Goal: Task Accomplishment & Management: Manage account settings

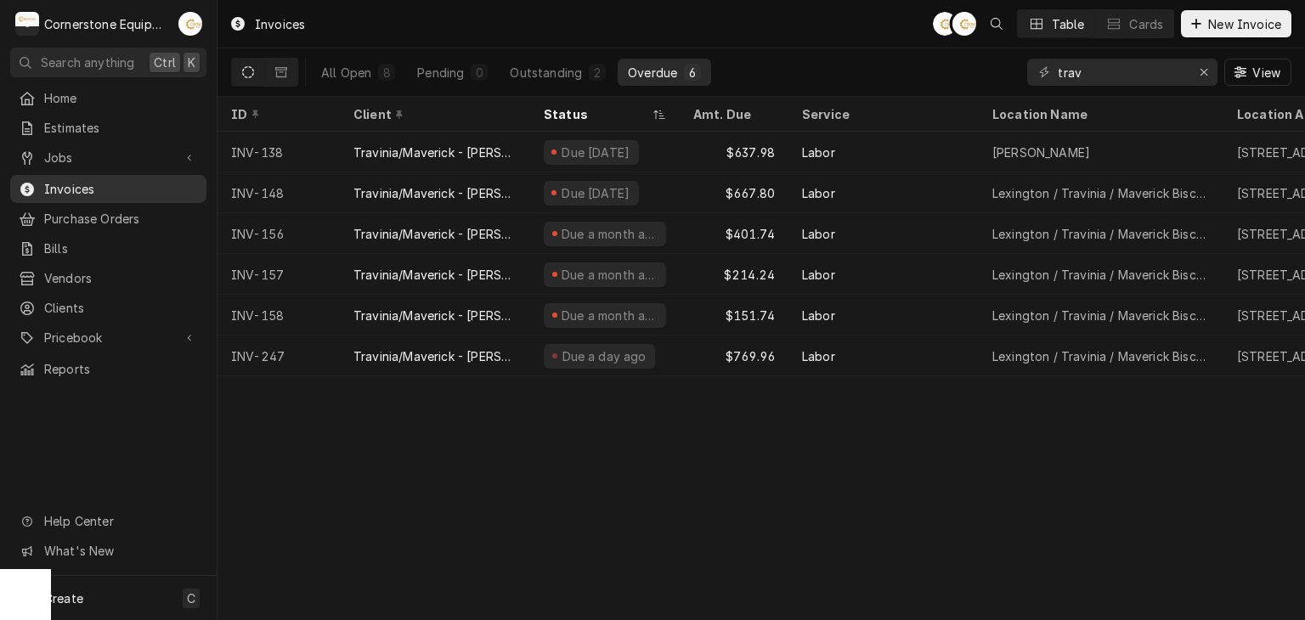
click at [113, 180] on span "Invoices" at bounding box center [121, 189] width 154 height 18
click at [1207, 75] on icon "Erase input" at bounding box center [1204, 72] width 9 height 12
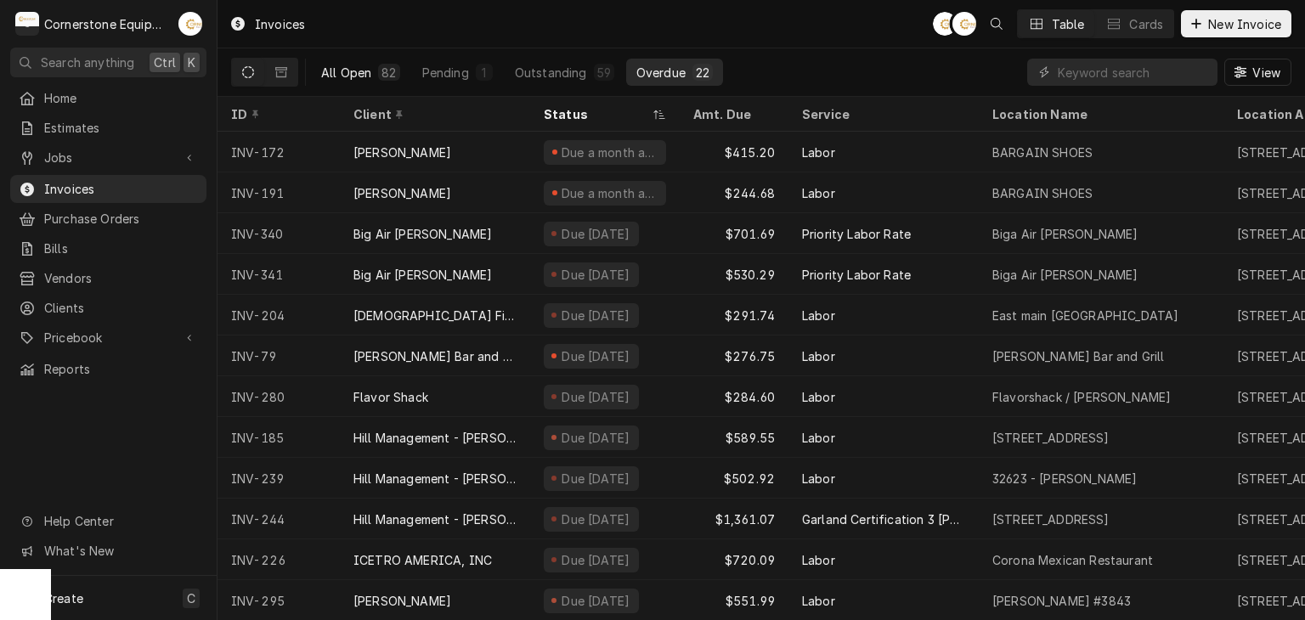
click at [384, 78] on div "82" at bounding box center [388, 73] width 14 height 18
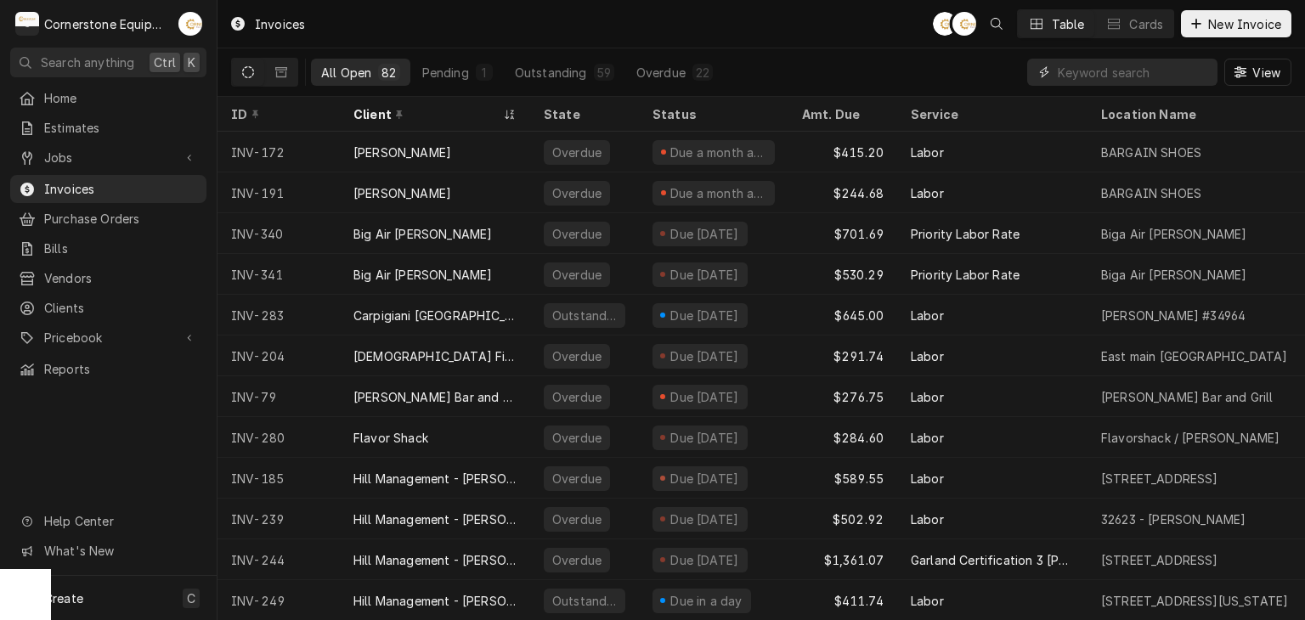
click at [1108, 68] on input "Dynamic Content Wrapper" at bounding box center [1133, 72] width 151 height 27
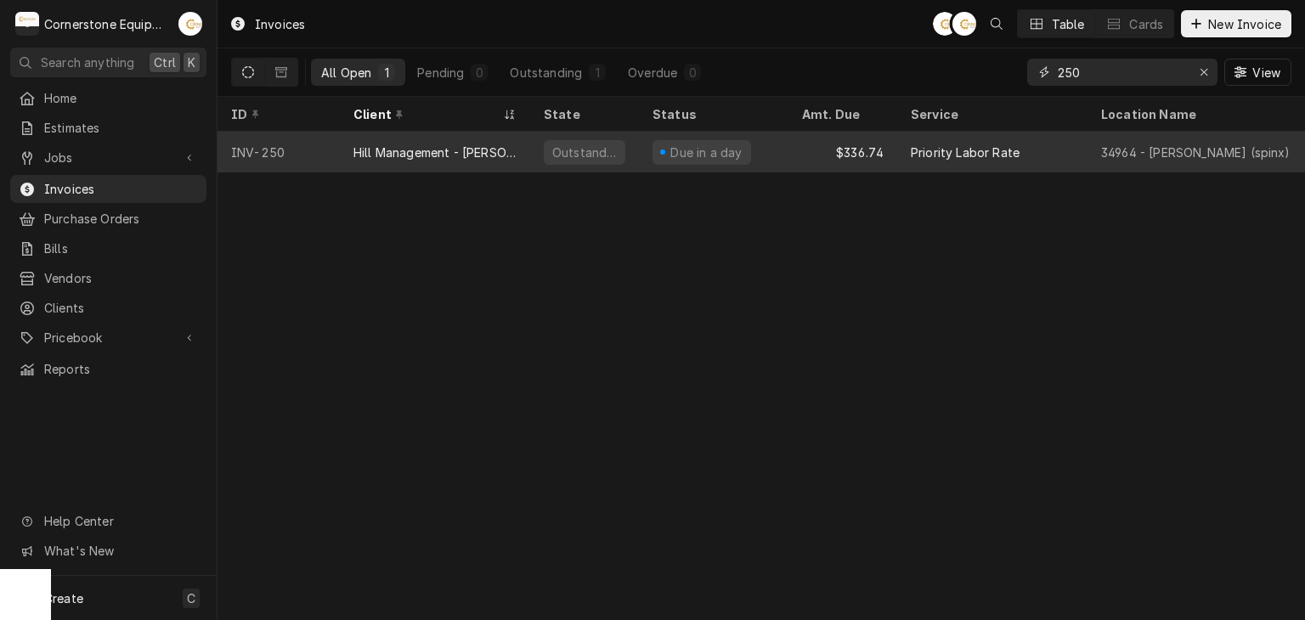
type input "250"
click at [680, 150] on div "Due in a day" at bounding box center [707, 153] width 76 height 18
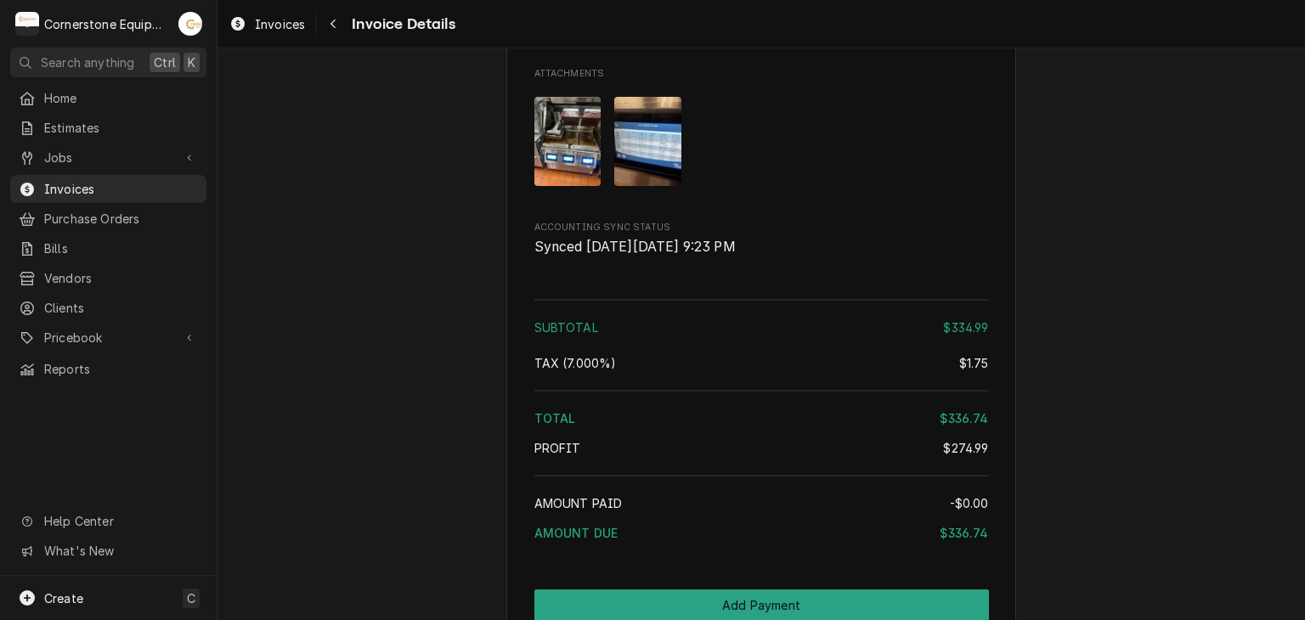
scroll to position [2336, 0]
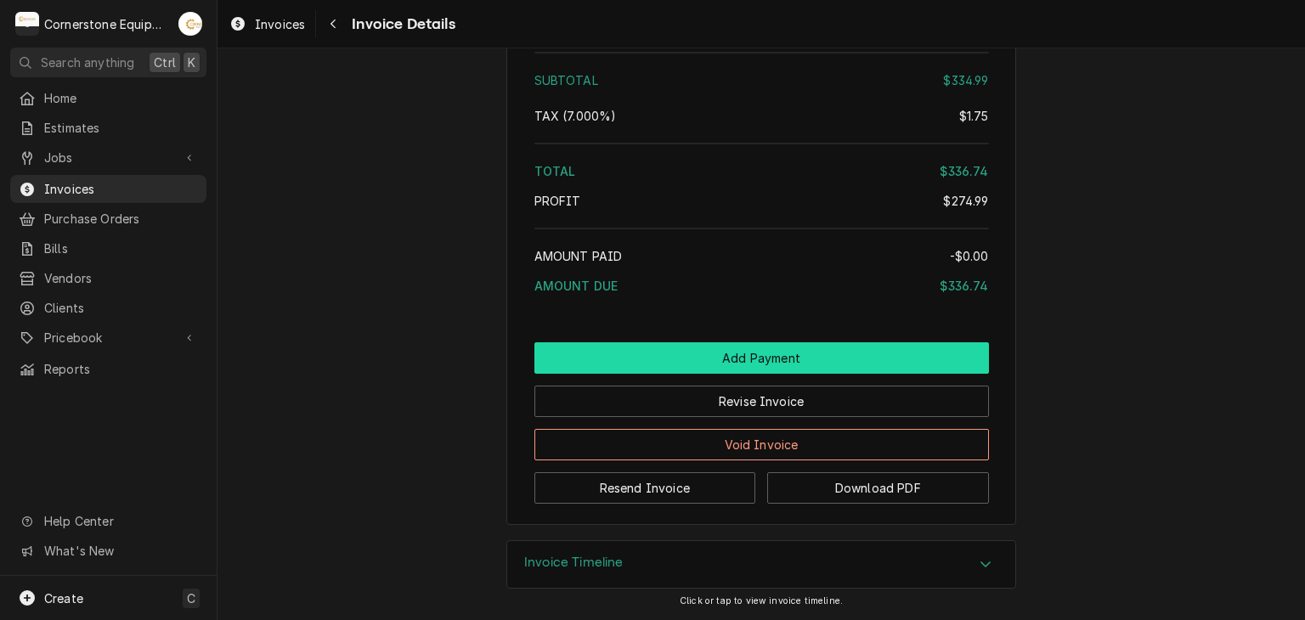
click at [714, 364] on button "Add Payment" at bounding box center [761, 357] width 454 height 31
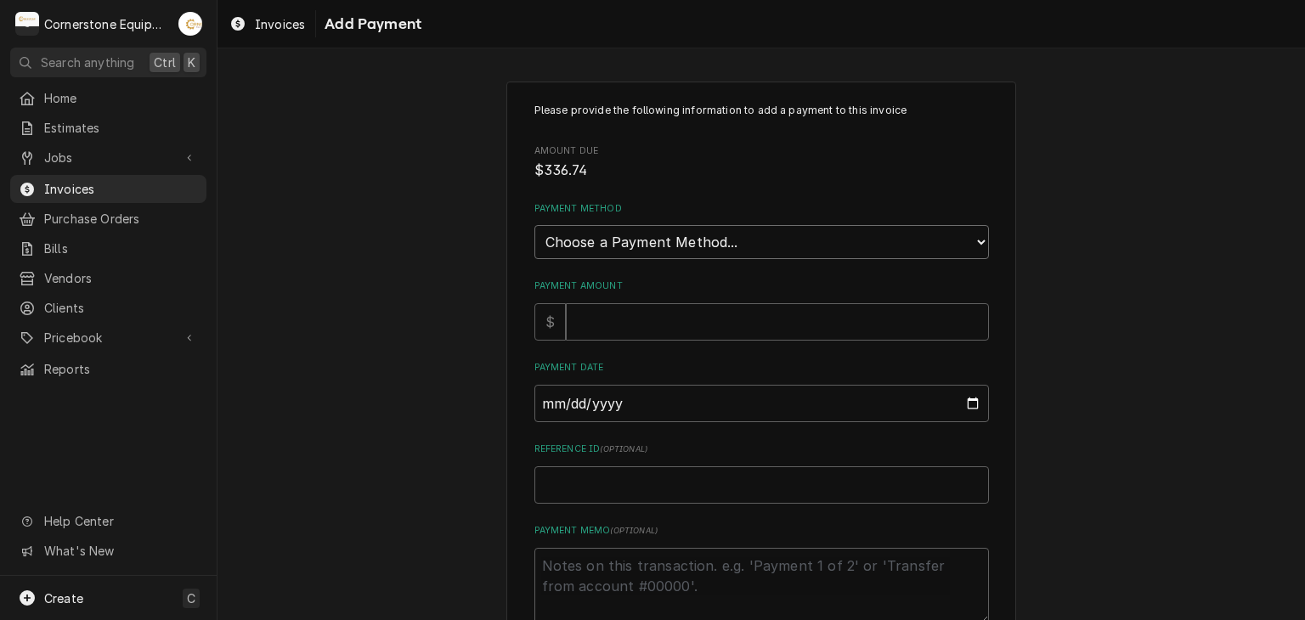
click at [581, 247] on select "Choose a Payment Method... Cash Check Credit/Debit Card ACH/eCheck Other" at bounding box center [761, 242] width 454 height 34
select select "2"
click at [534, 225] on select "Choose a Payment Method... Cash Check Credit/Debit Card ACH/eCheck Other" at bounding box center [761, 242] width 454 height 34
click at [598, 317] on input "Payment Amount" at bounding box center [777, 321] width 423 height 37
type textarea "x"
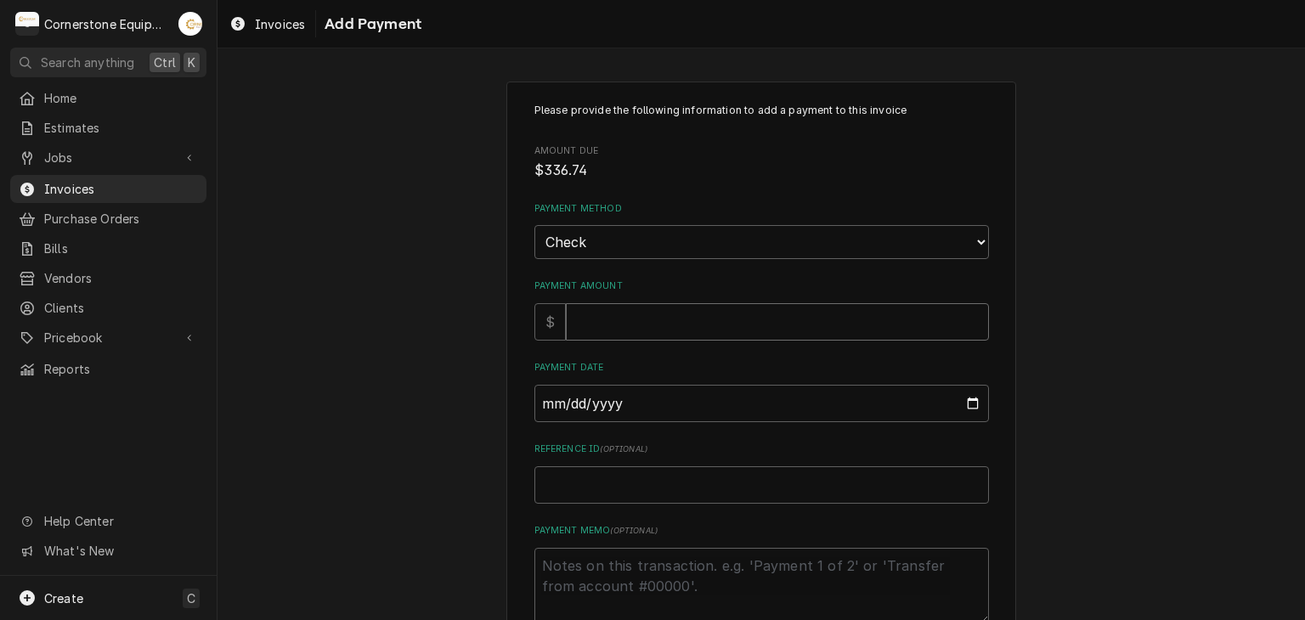
type input "3"
type textarea "x"
type input "33"
type textarea "x"
type input "334"
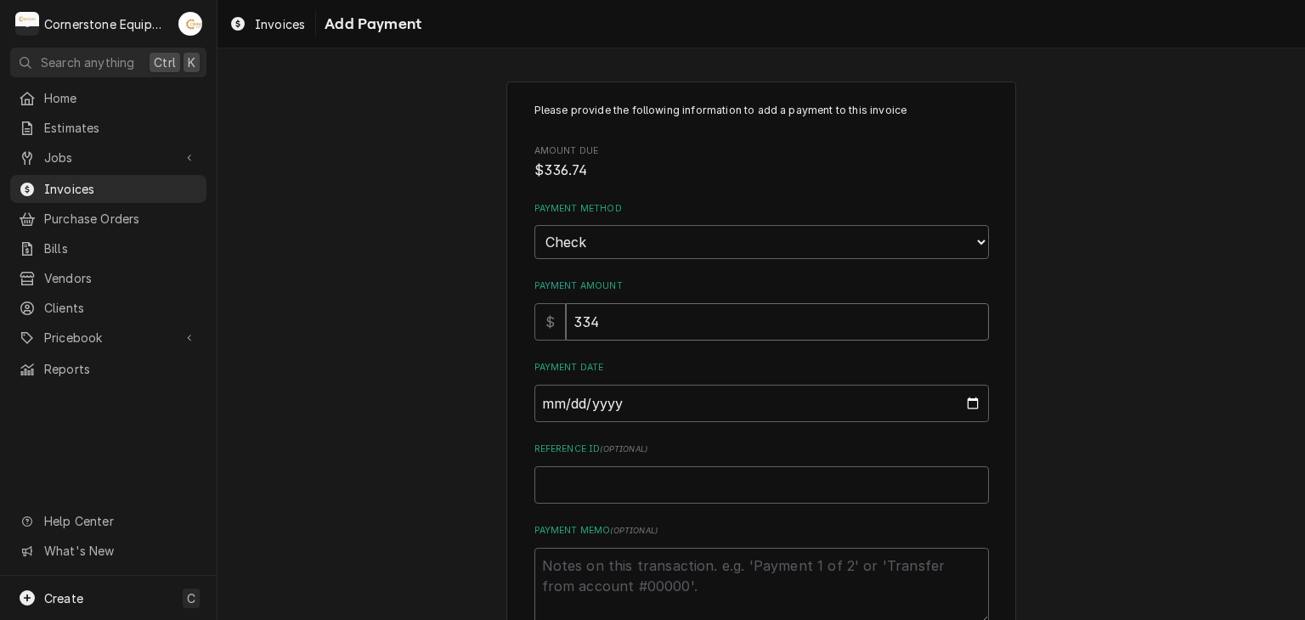
type textarea "x"
type input "334.9"
type textarea "x"
type input "334.99"
click at [534, 402] on input "Payment Date" at bounding box center [761, 403] width 454 height 37
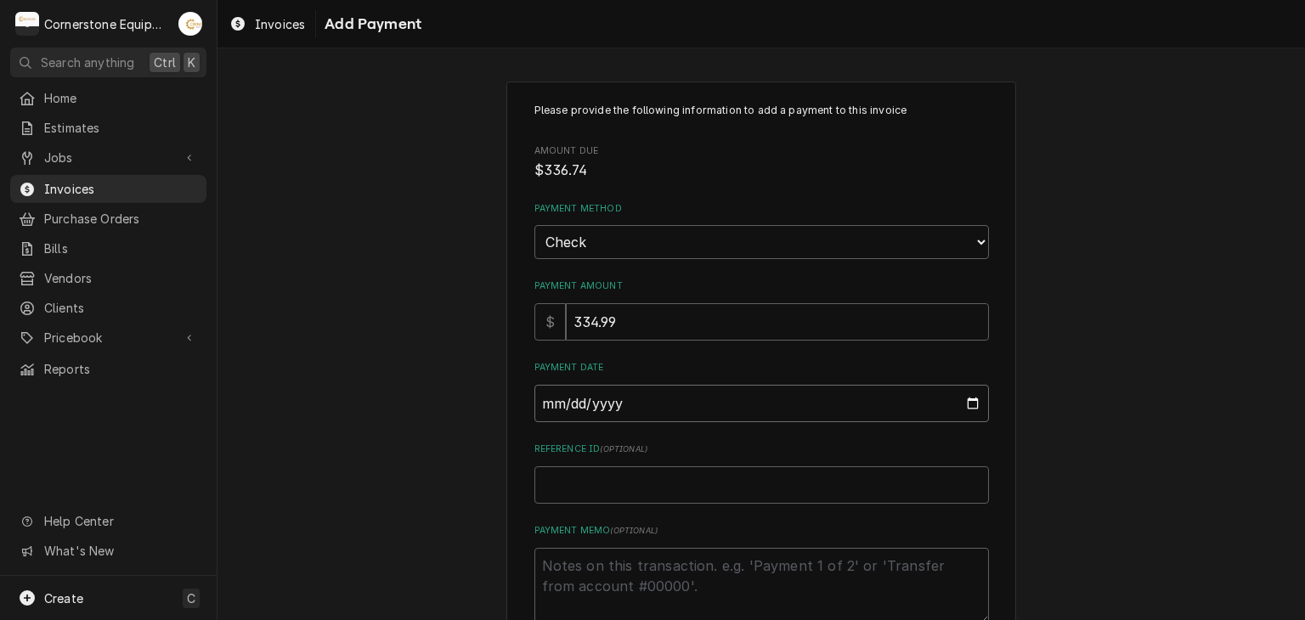
type input "0002-09-02"
type textarea "x"
type input "0020-09-02"
type textarea "x"
type input "0202-09-02"
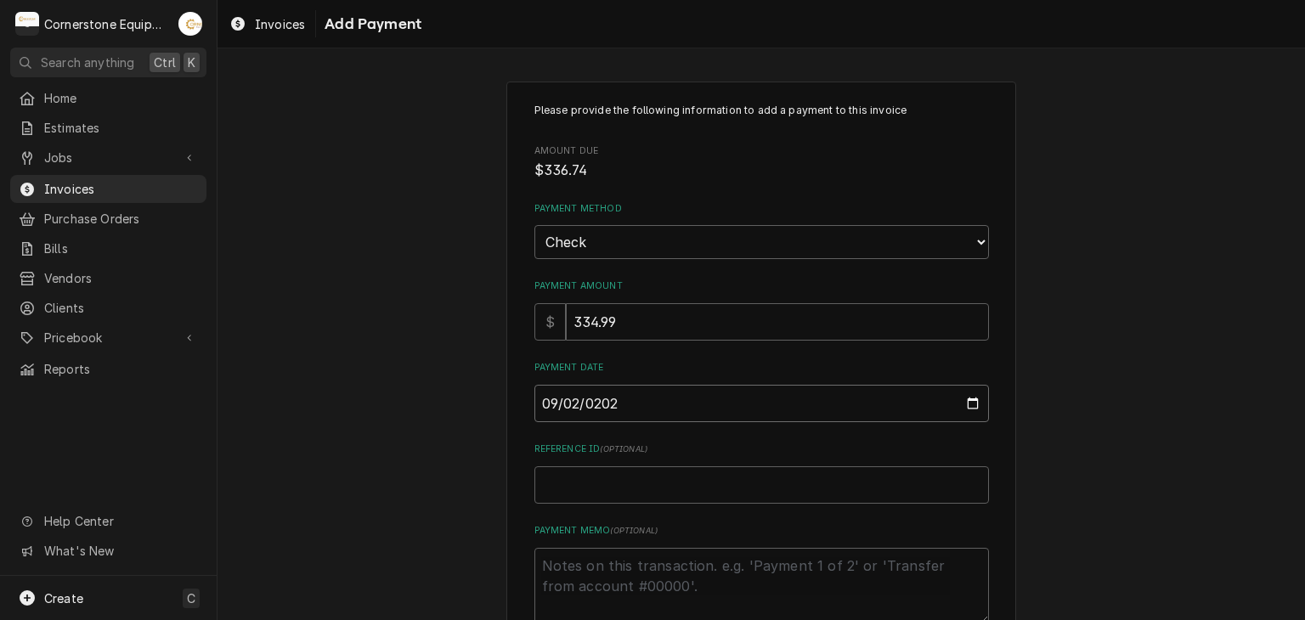
type textarea "x"
type input "2025-09-02"
click at [540, 488] on input "Reference ID ( optional )" at bounding box center [761, 484] width 454 height 37
type textarea "x"
type input "C"
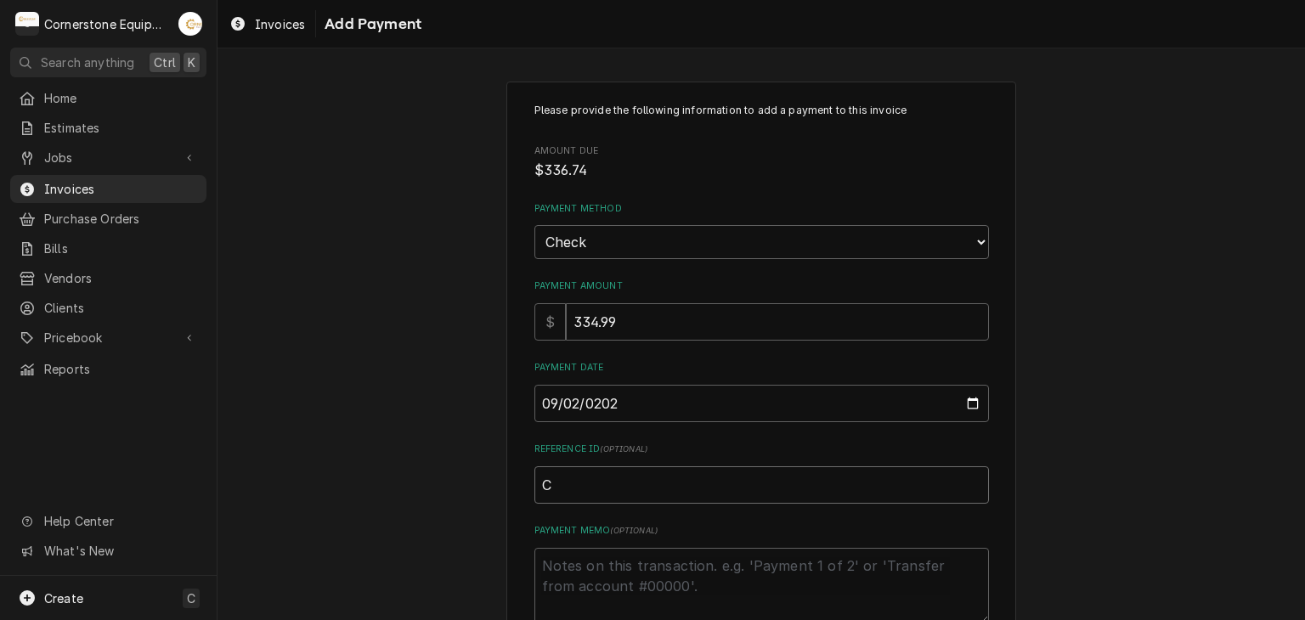
type textarea "x"
type input "Ch"
type textarea "x"
type input "Che"
type textarea "x"
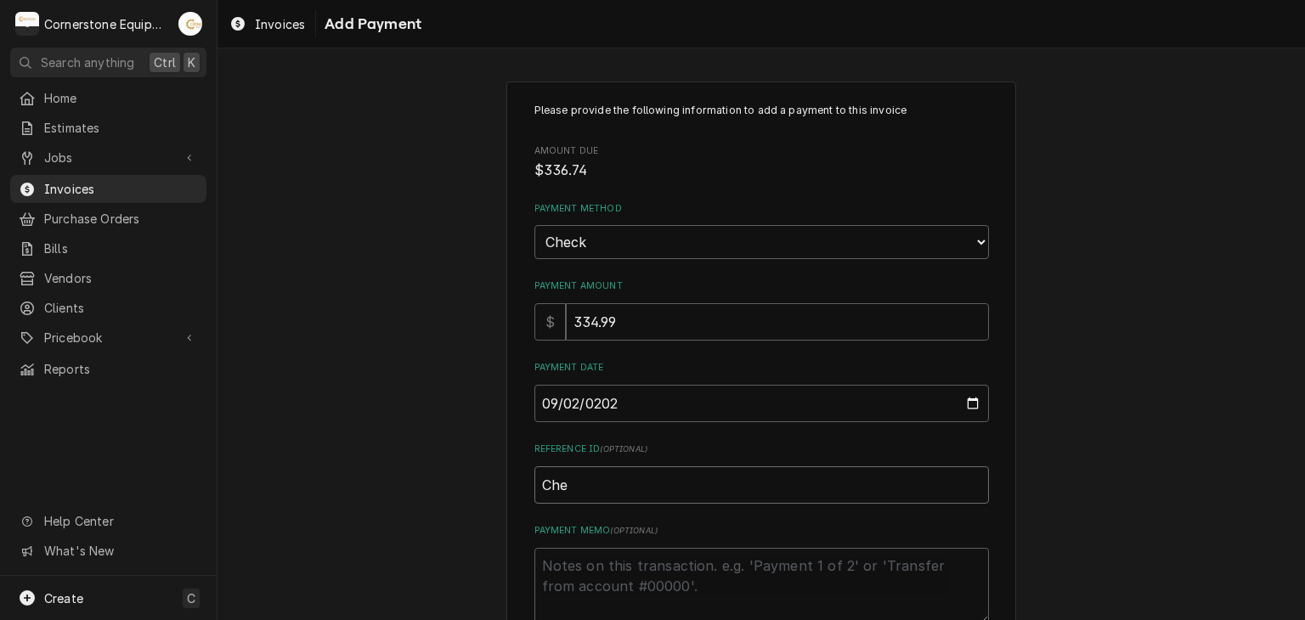
type input "Chec"
type textarea "x"
type input "Check"
type textarea "x"
type input "Check"
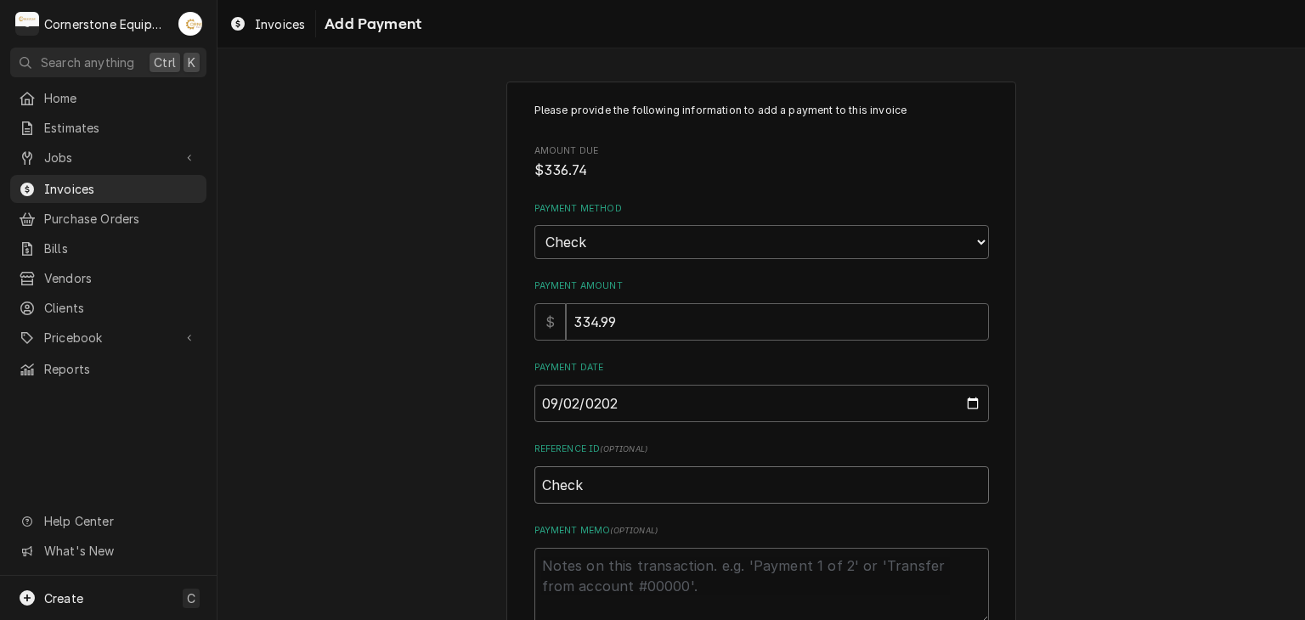
type textarea "x"
type input "Check #"
type textarea "x"
type input "Check #2"
type textarea "x"
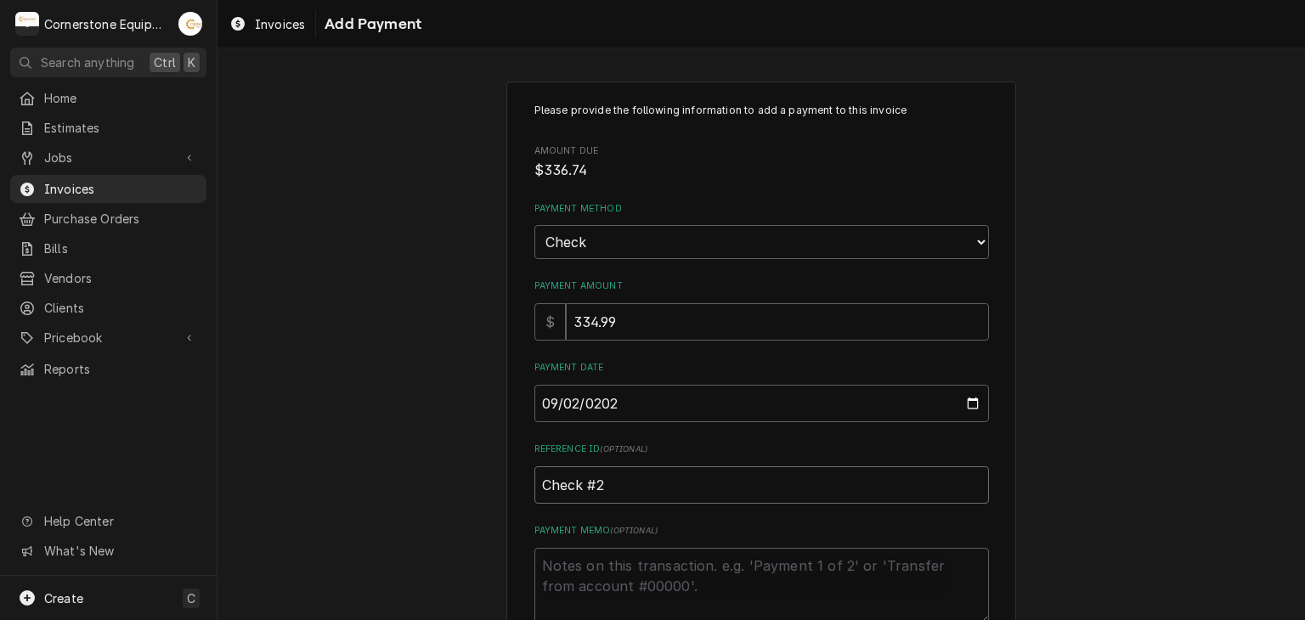
type input "Check #23"
type textarea "x"
type input "Check #230"
type textarea "x"
type input "Check #2303"
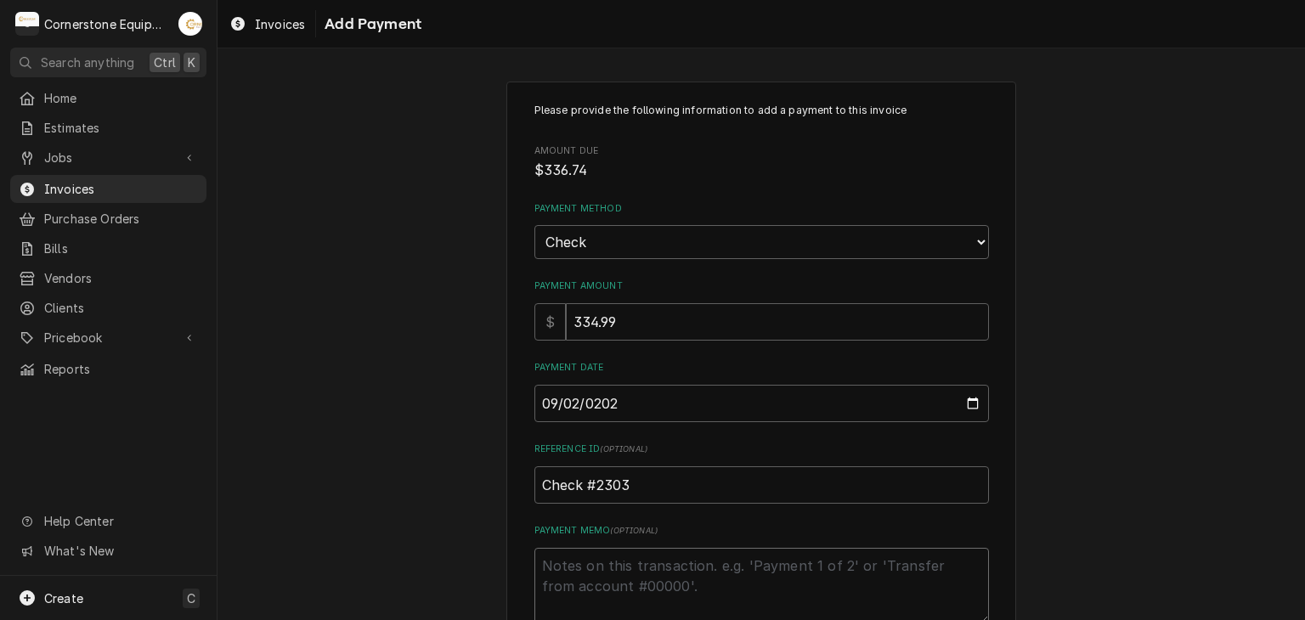
type textarea "x"
type textarea "M"
type textarea "x"
type textarea "Mi"
type textarea "x"
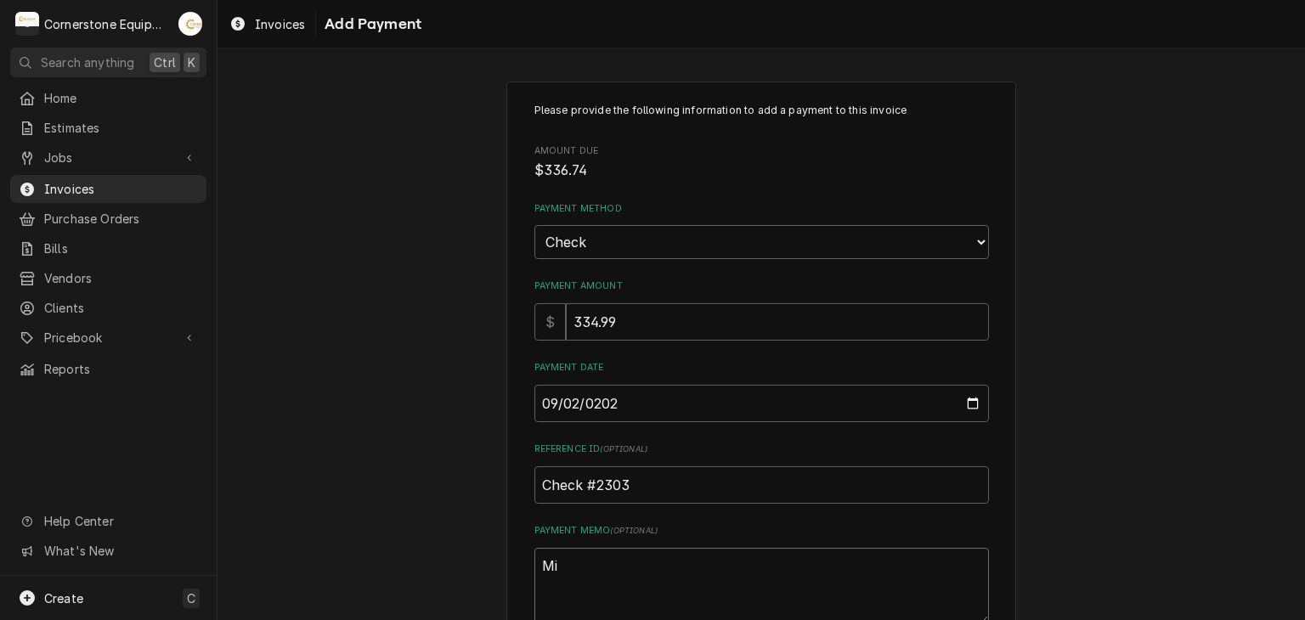
type textarea "Mis"
type textarea "x"
type textarea "Miss"
type textarea "x"
type textarea "Missi"
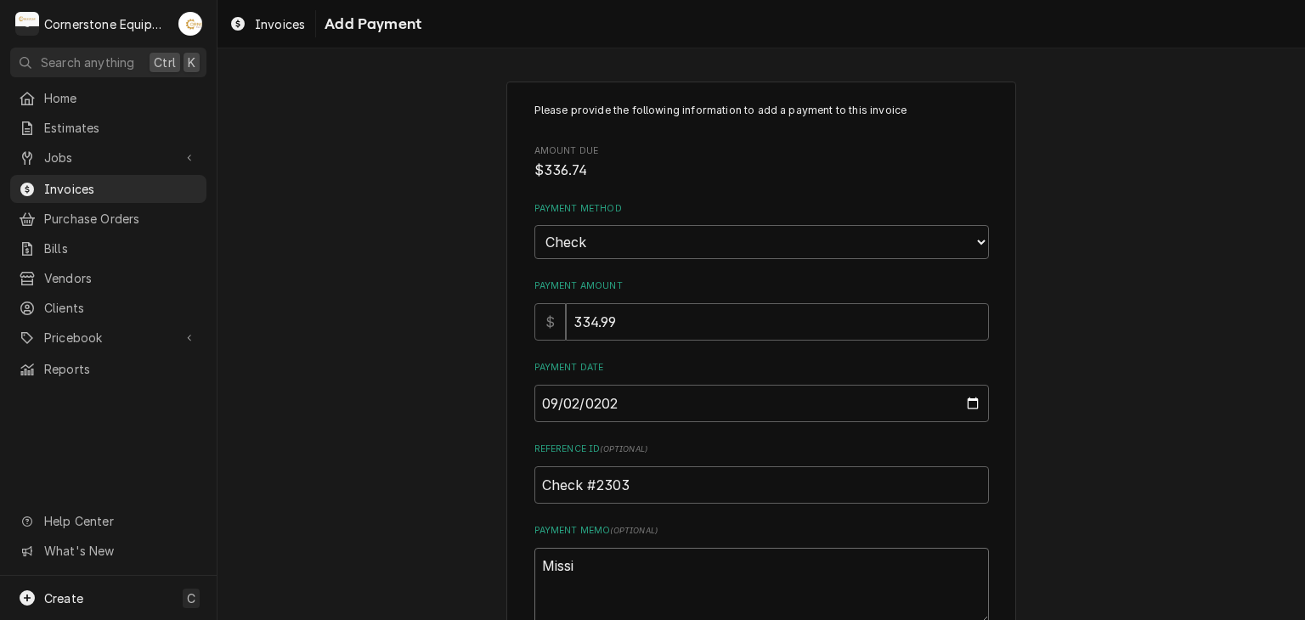
type textarea "x"
type textarea "Missin"
type textarea "x"
type textarea "Missing"
type textarea "x"
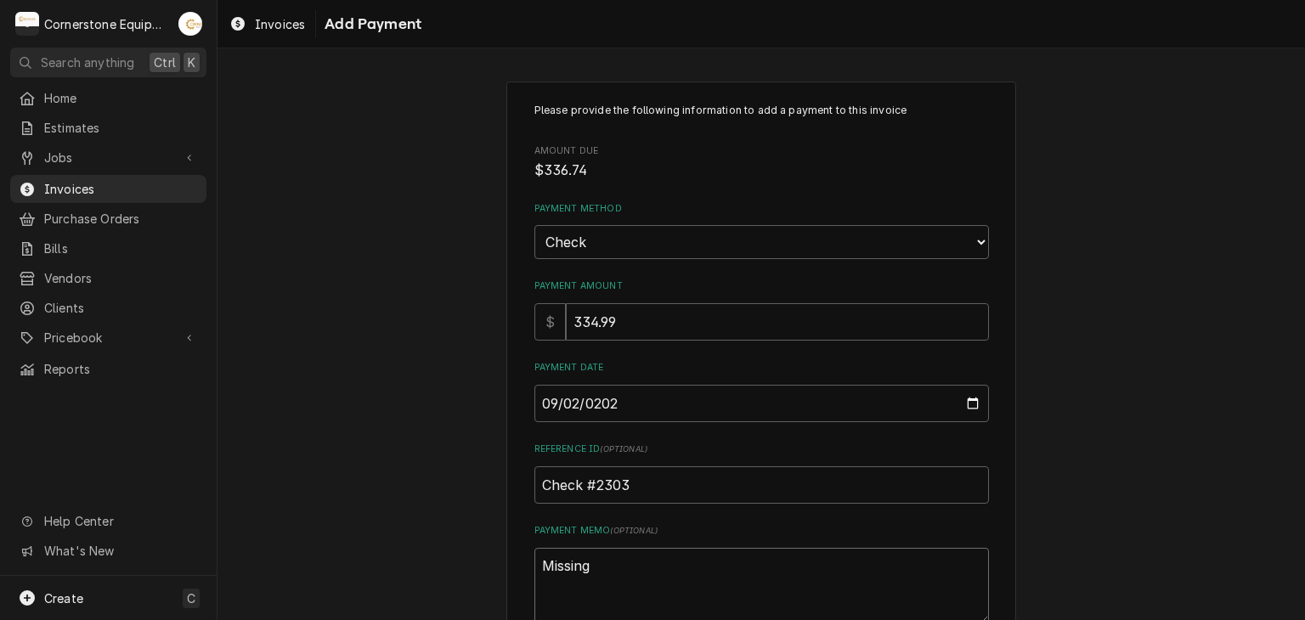
type textarea "Missing"
type textarea "x"
type textarea "Missing t"
type textarea "x"
type textarea "Missing ta"
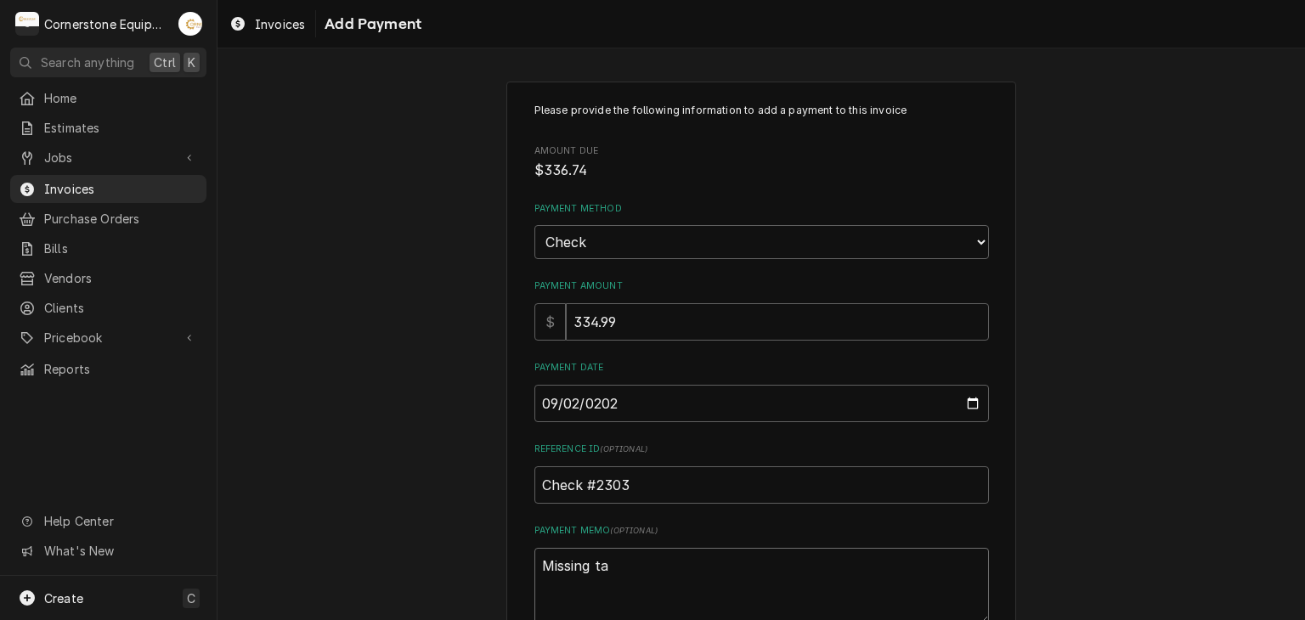
type textarea "x"
type textarea "Missing tax"
type textarea "x"
type textarea "Missing taxe"
type textarea "x"
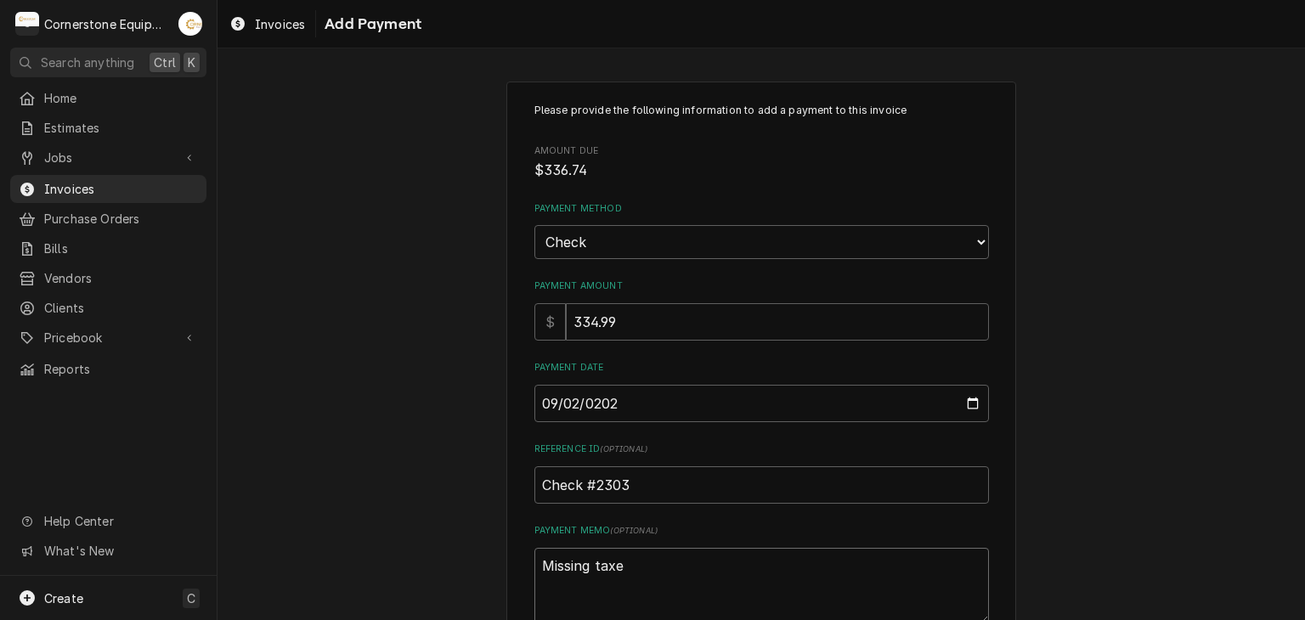
type textarea "Missing taxes"
type textarea "x"
type textarea "Missing taxes"
type textarea "x"
type textarea "Missing taxes"
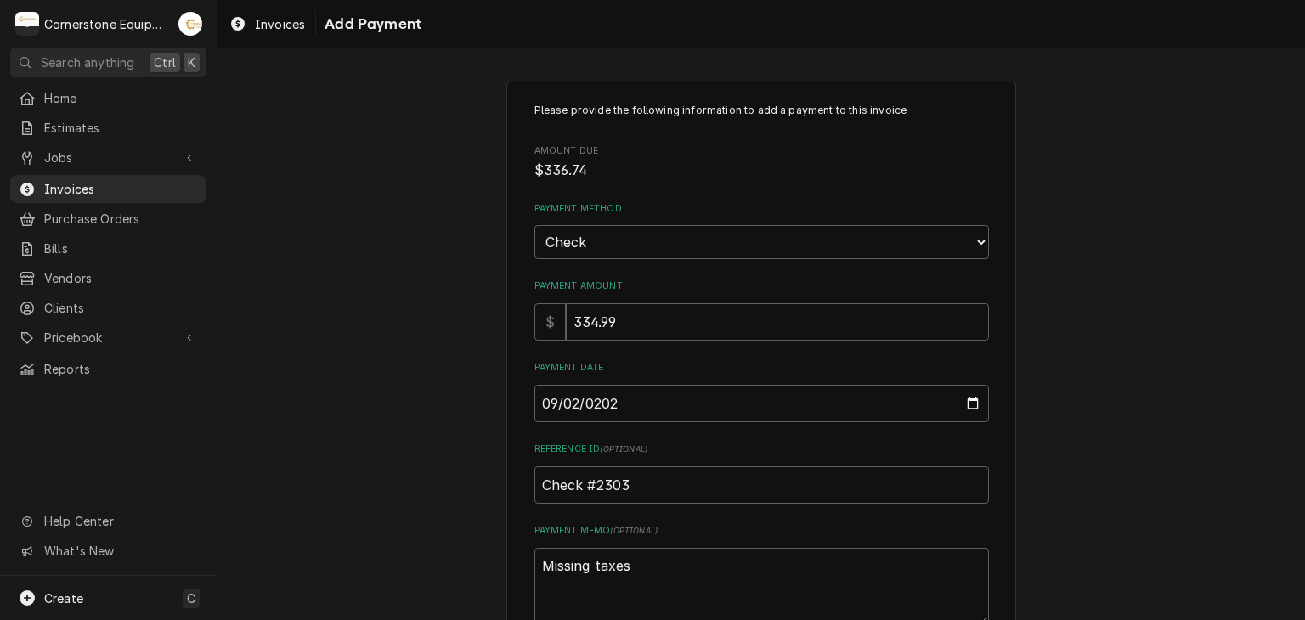
click at [364, 443] on div "Please provide the following information to add a payment to this invoice Amoun…" at bounding box center [760, 396] width 1087 height 661
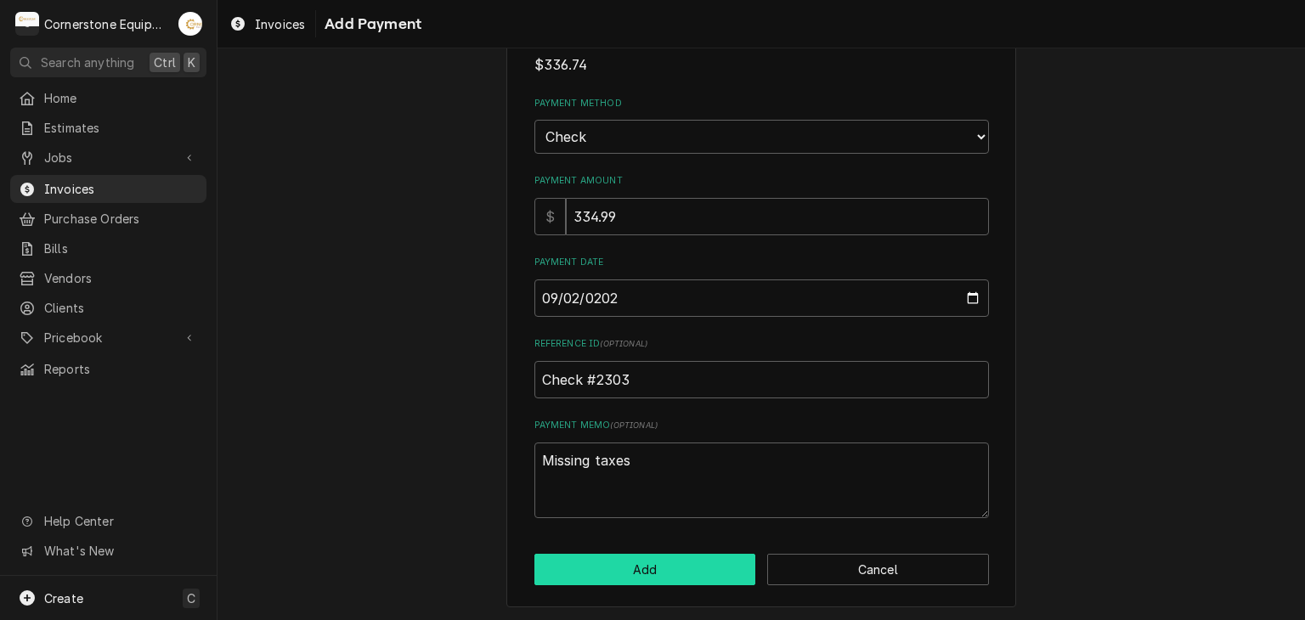
click at [632, 568] on button "Add" at bounding box center [645, 569] width 222 height 31
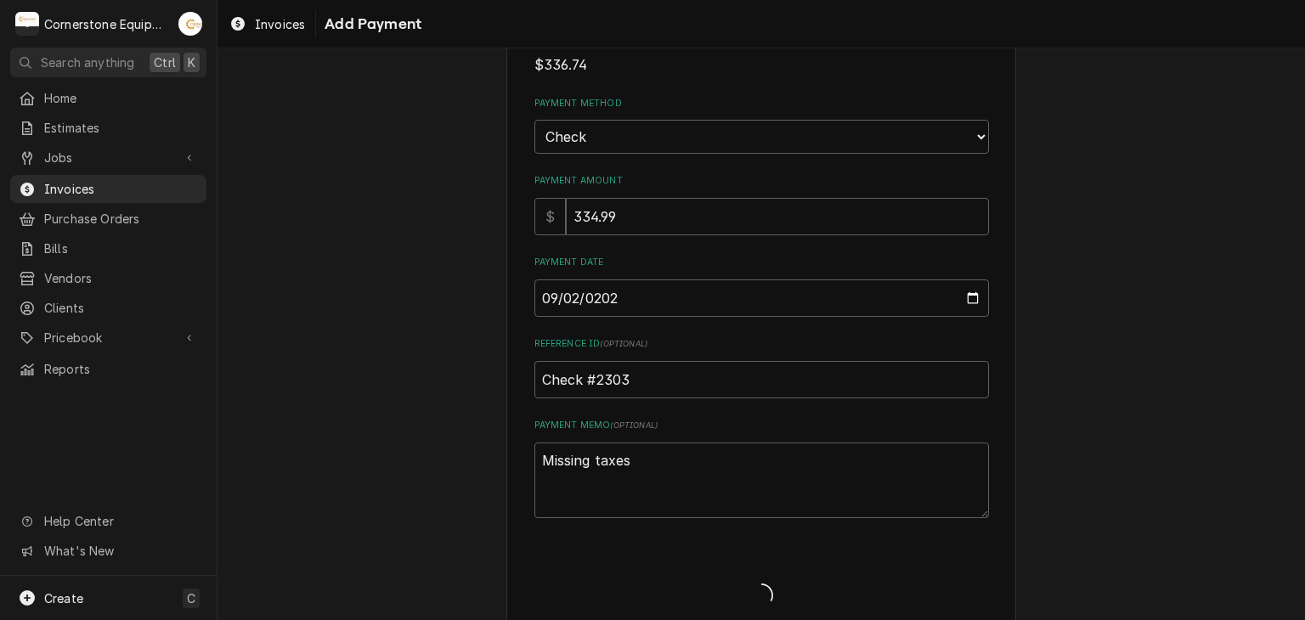
type textarea "x"
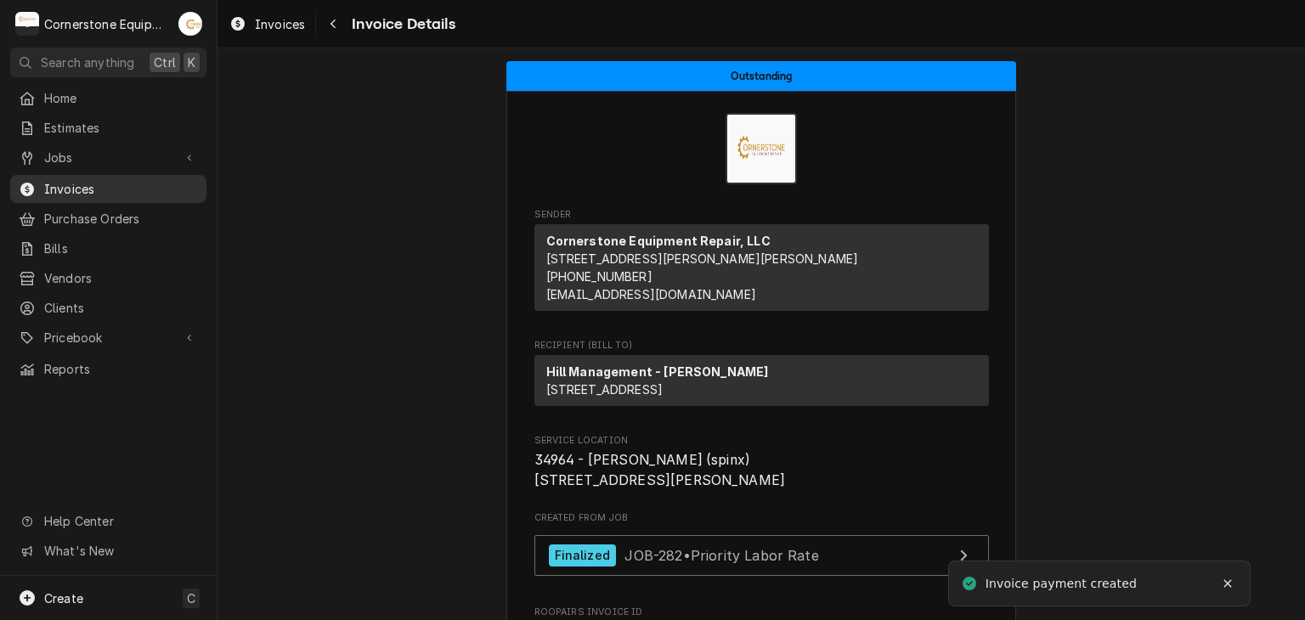
click at [99, 180] on span "Invoices" at bounding box center [121, 189] width 154 height 18
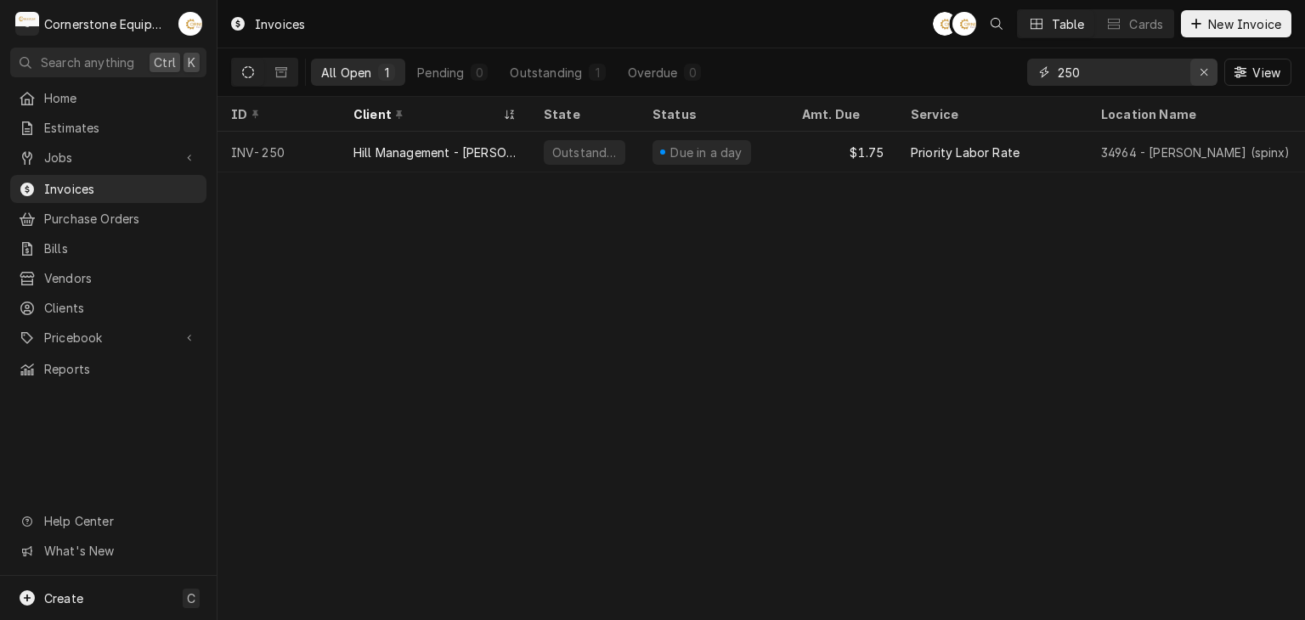
click at [1201, 79] on div "Erase input" at bounding box center [1203, 72] width 17 height 17
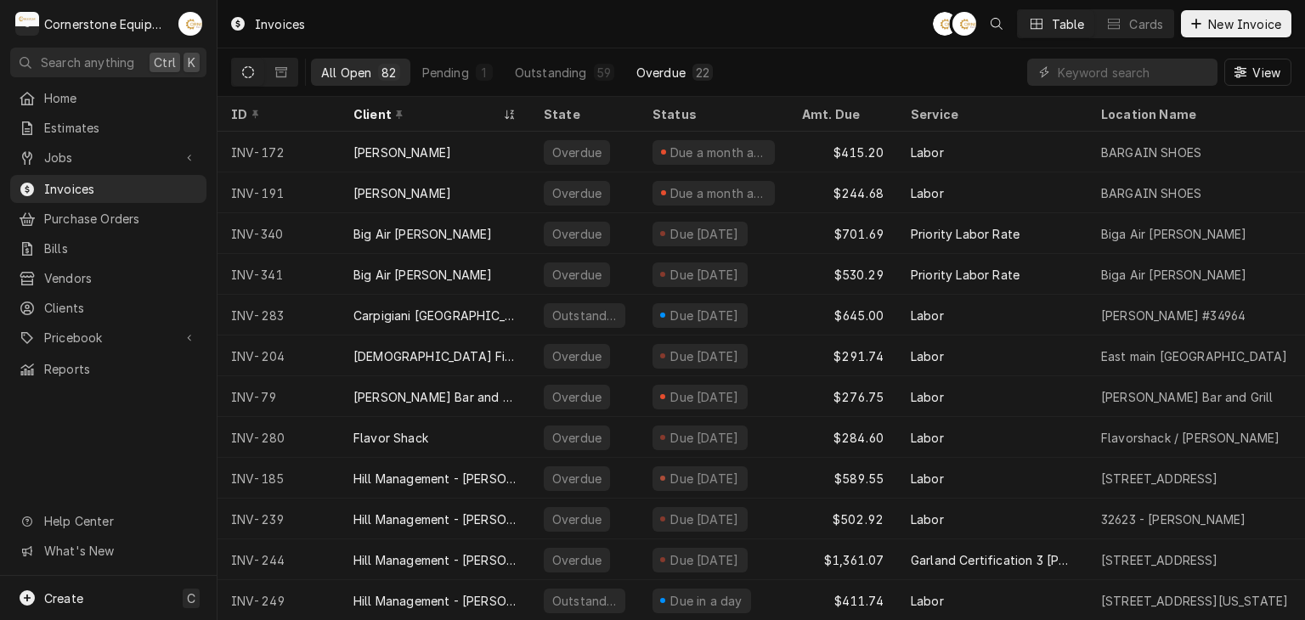
click at [654, 78] on div "Overdue" at bounding box center [660, 73] width 49 height 18
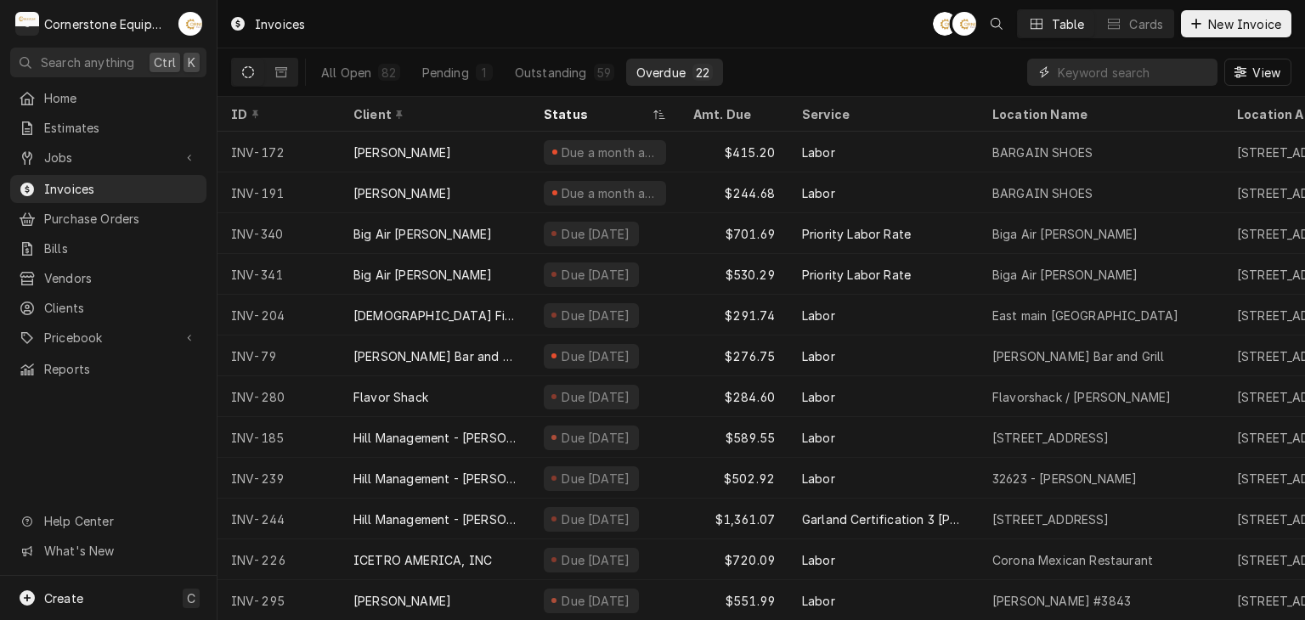
click at [1074, 79] on input "Dynamic Content Wrapper" at bounding box center [1133, 72] width 151 height 27
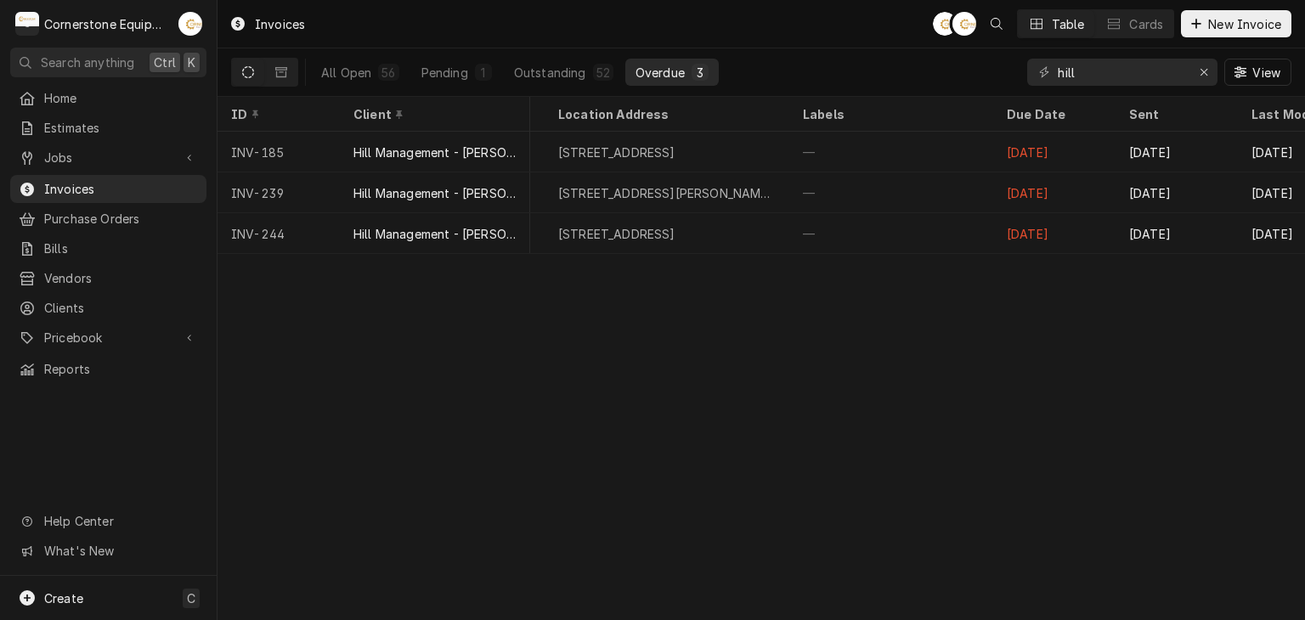
scroll to position [0, 938]
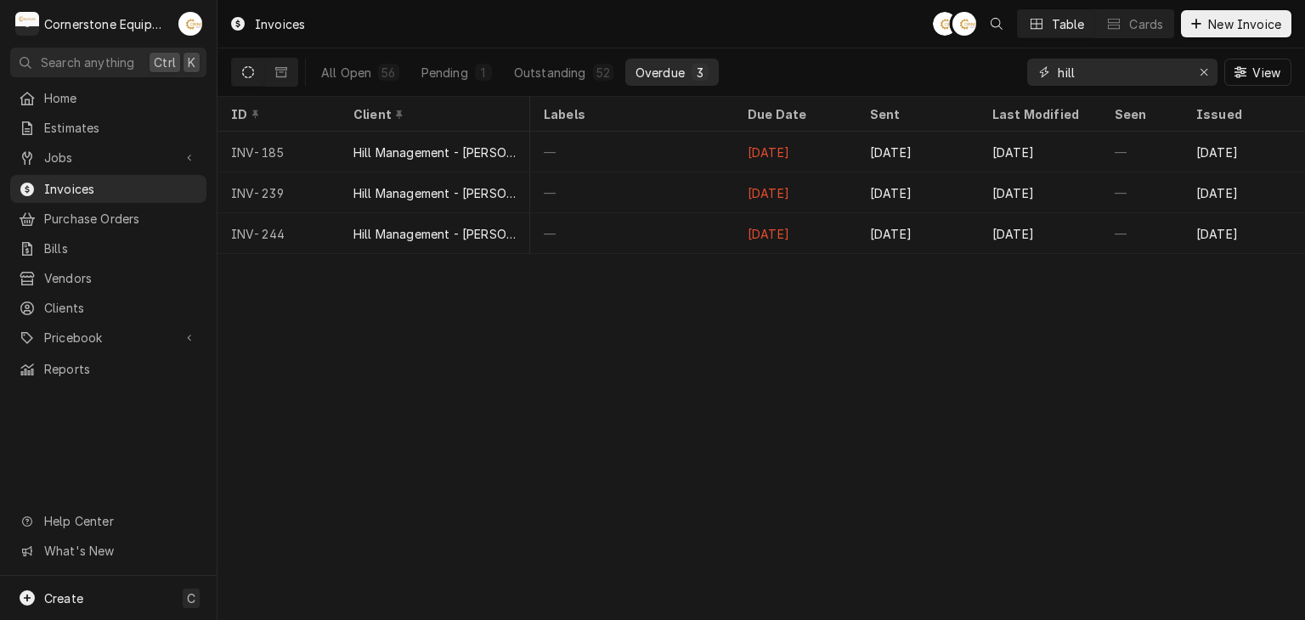
click at [1097, 76] on input "hill" at bounding box center [1121, 72] width 127 height 27
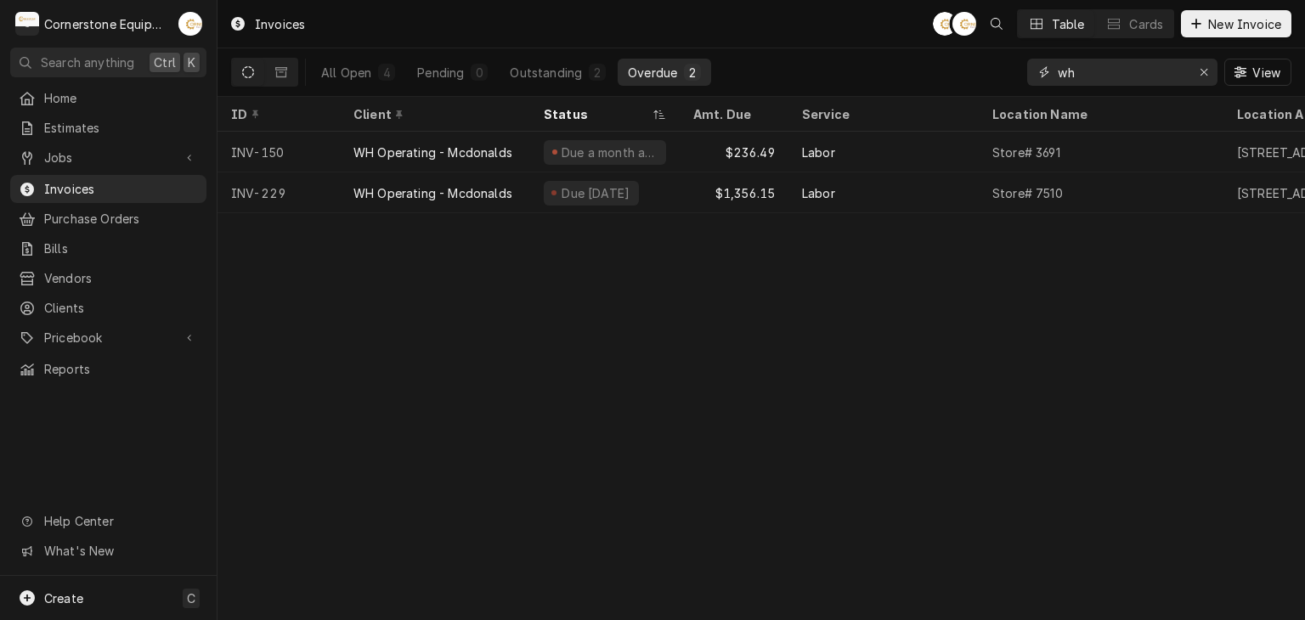
type input "wh"
click at [66, 299] on span "Clients" at bounding box center [121, 308] width 154 height 18
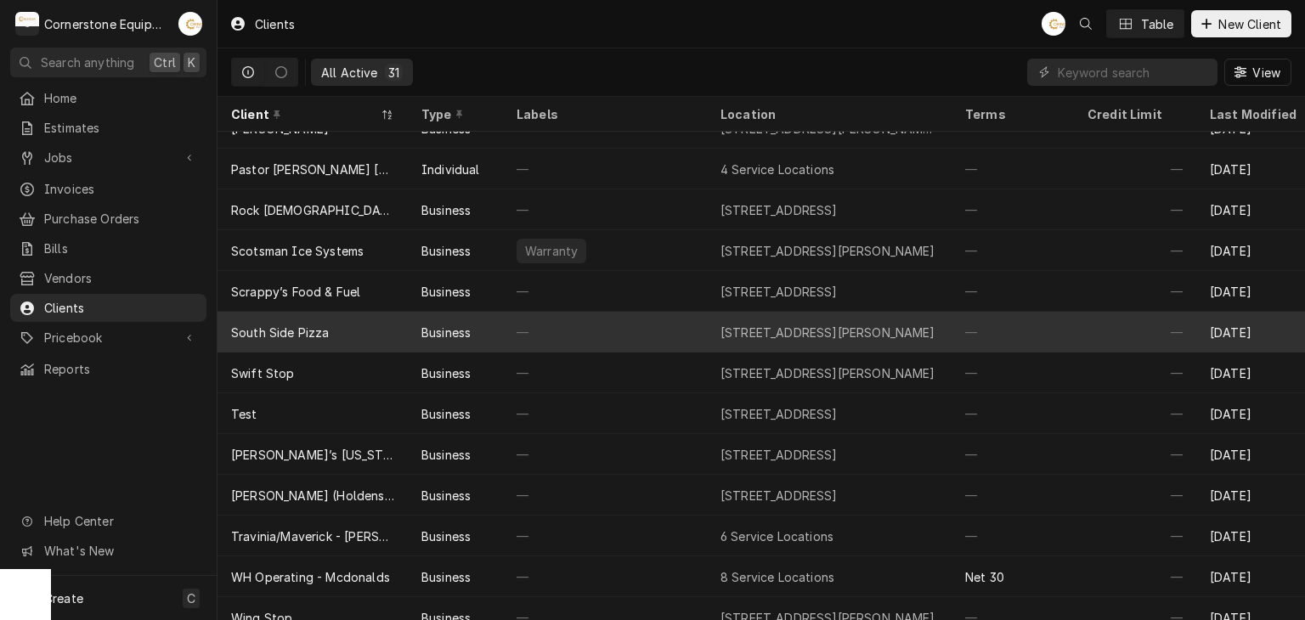
scroll to position [786, 0]
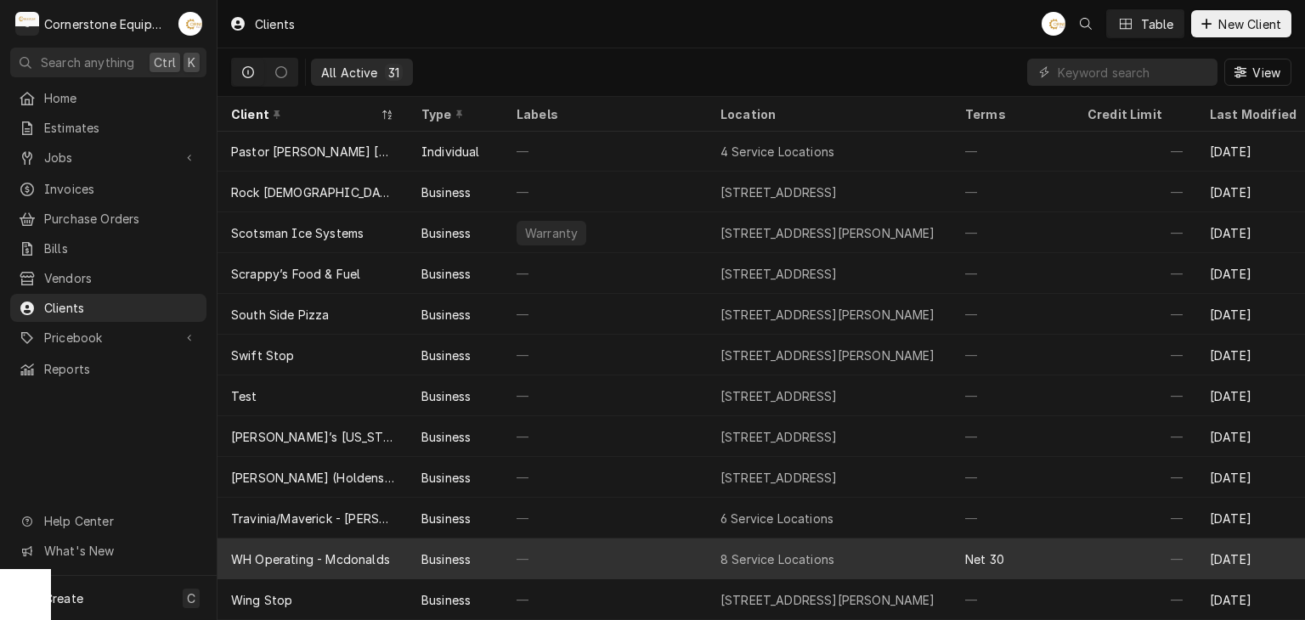
click at [375, 539] on div "WH Operating - Mcdonalds" at bounding box center [312, 559] width 190 height 41
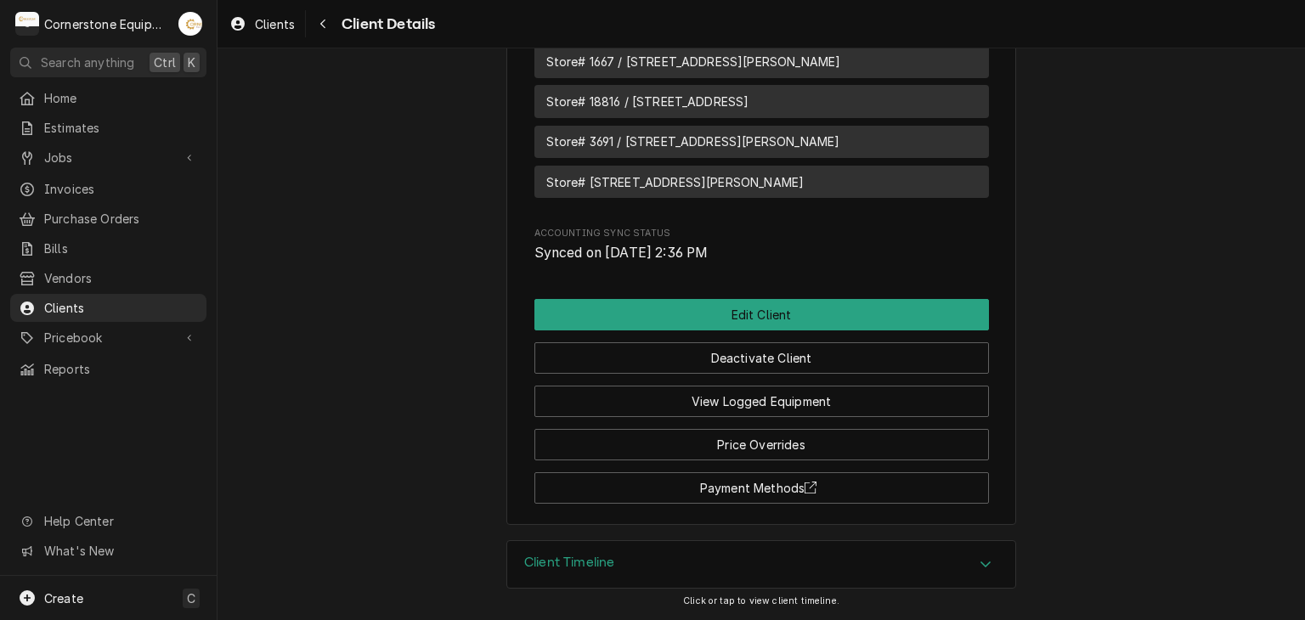
scroll to position [871, 0]
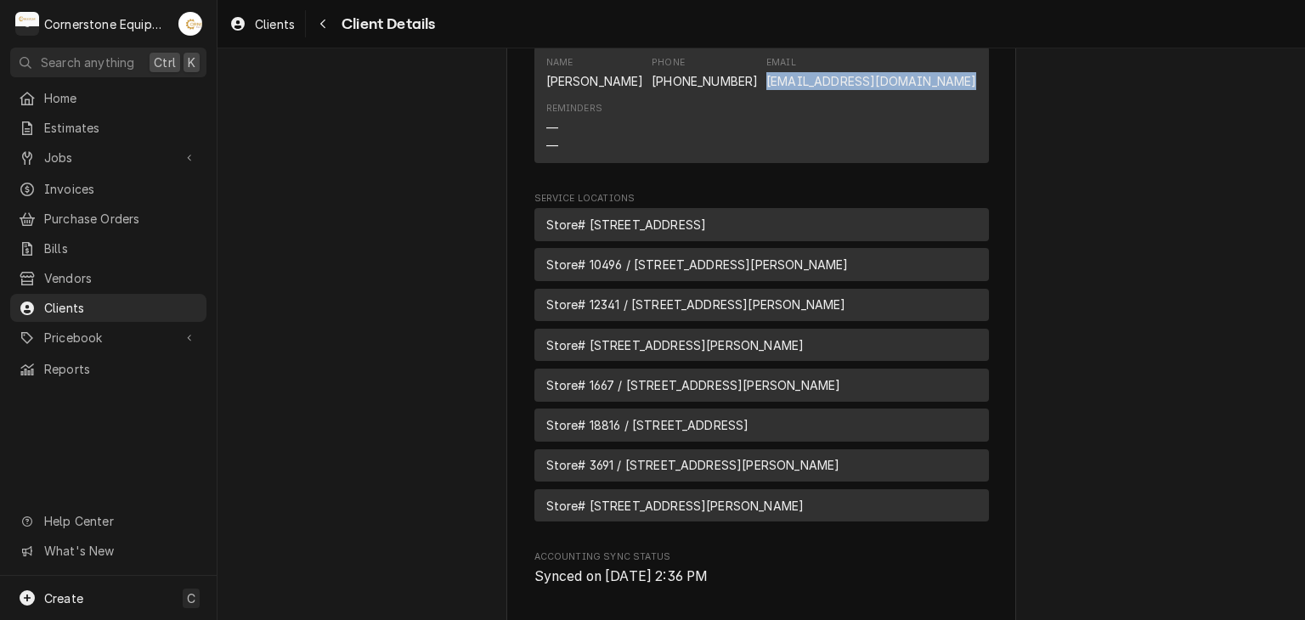
drag, startPoint x: 973, startPoint y: 104, endPoint x: 789, endPoint y: 100, distance: 183.5
click at [789, 100] on div "Name Tracy Dunaway Phone (864) 529-6098 Email whoperating.tracyd@gmail.com Remi…" at bounding box center [761, 105] width 454 height 116
copy link "whoperating.tracyd@gmail.com"
click at [95, 181] on span "Invoices" at bounding box center [121, 189] width 154 height 18
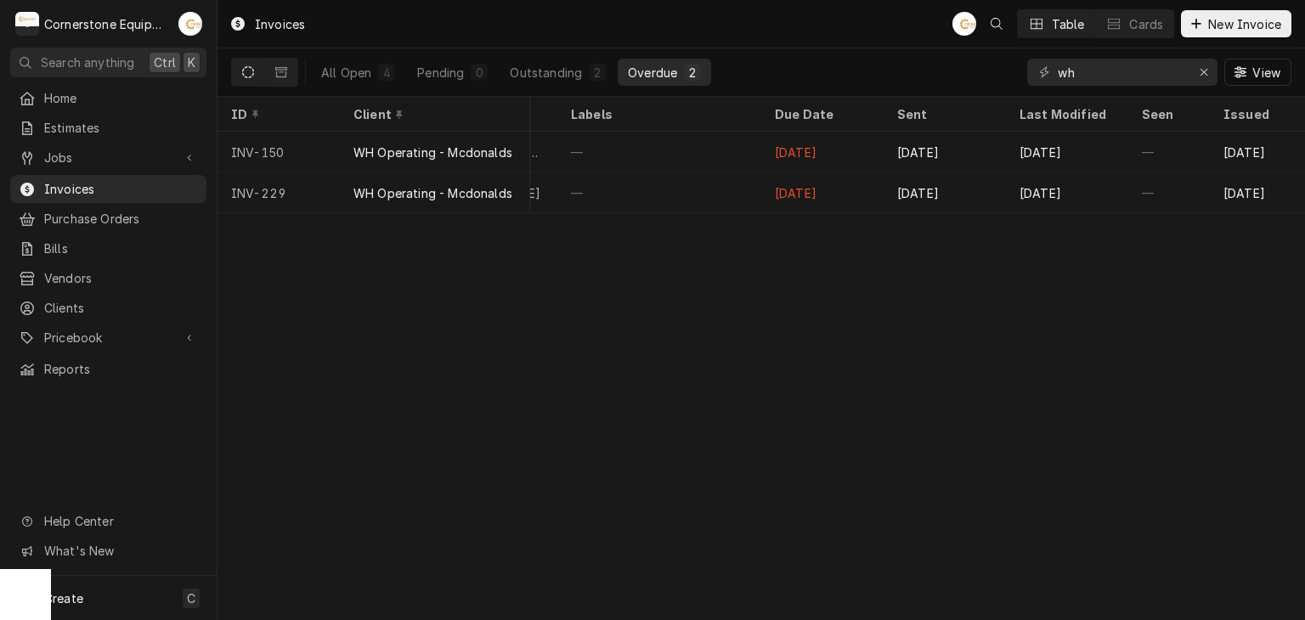
scroll to position [0, 938]
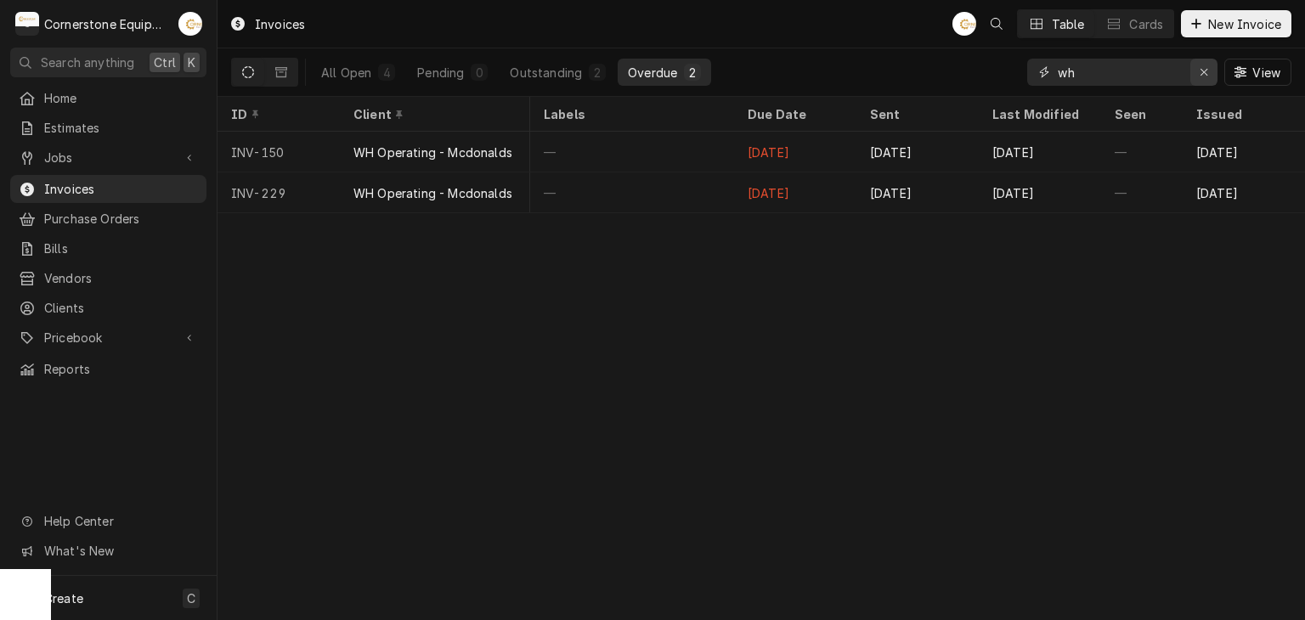
click at [1209, 72] on div "Erase input" at bounding box center [1203, 72] width 17 height 17
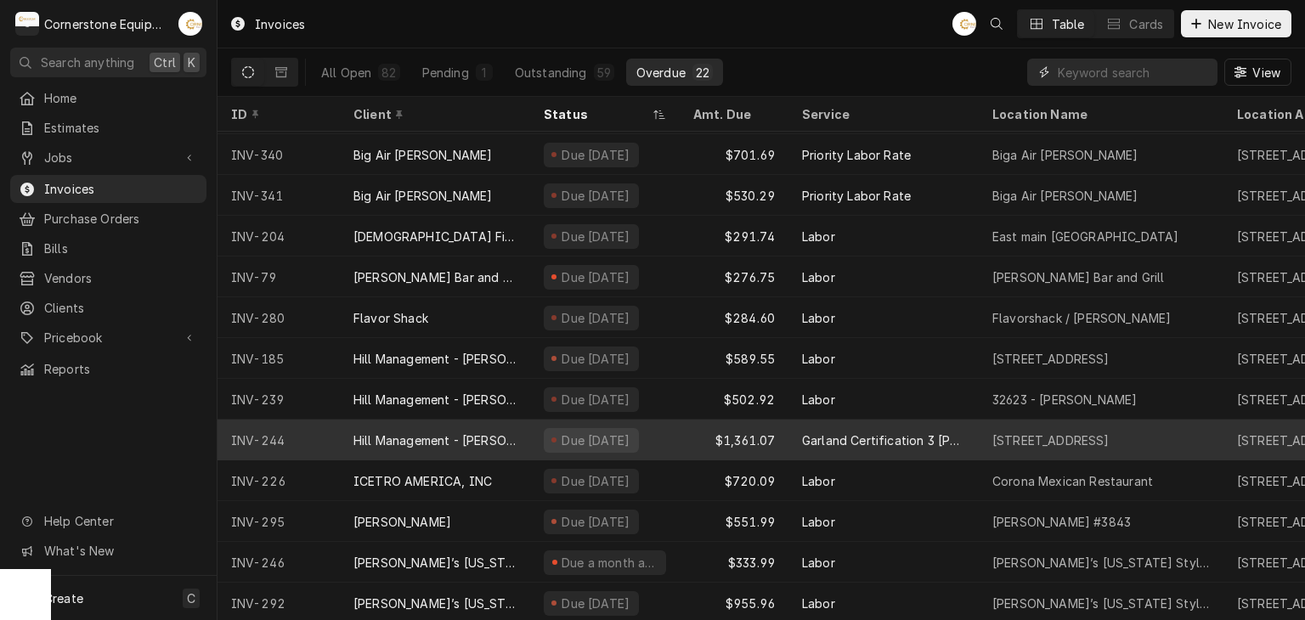
scroll to position [0, 0]
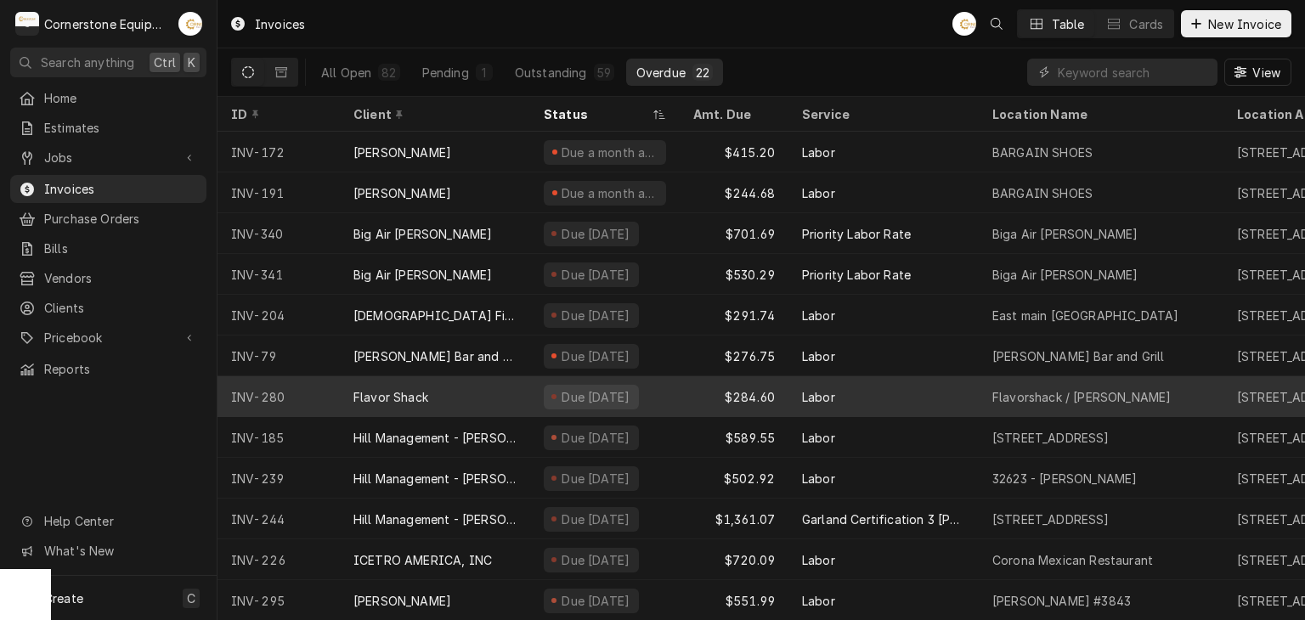
click at [537, 402] on div "Due [DATE]" at bounding box center [605, 396] width 150 height 41
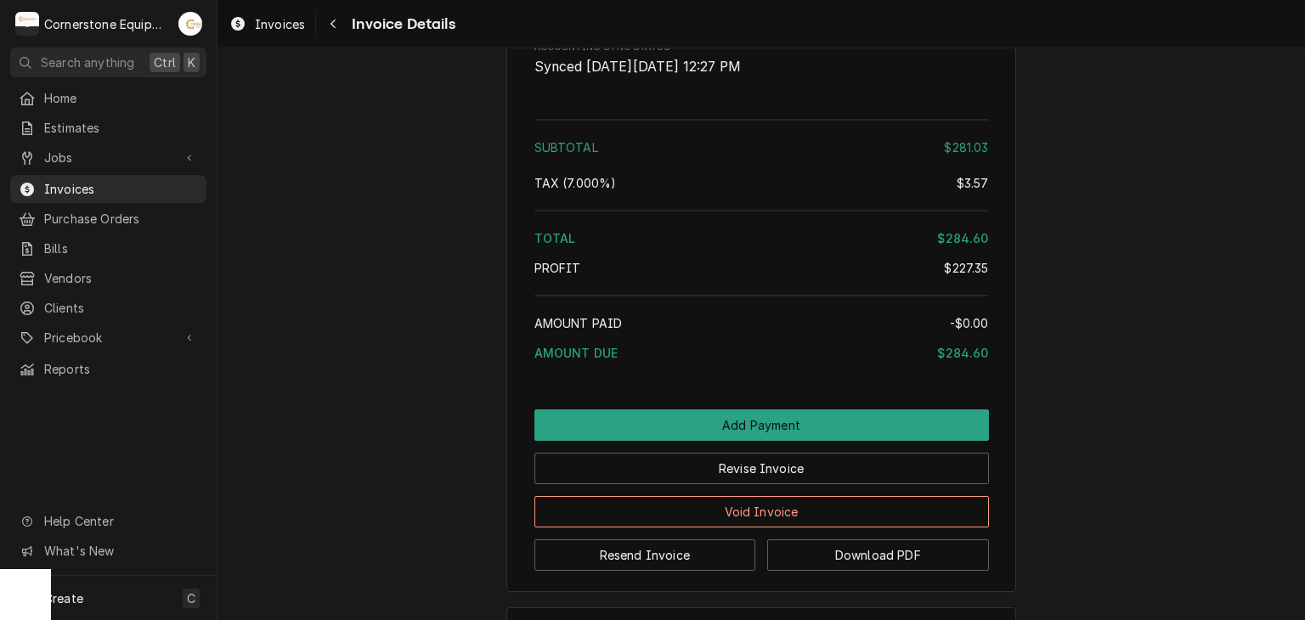
scroll to position [2835, 0]
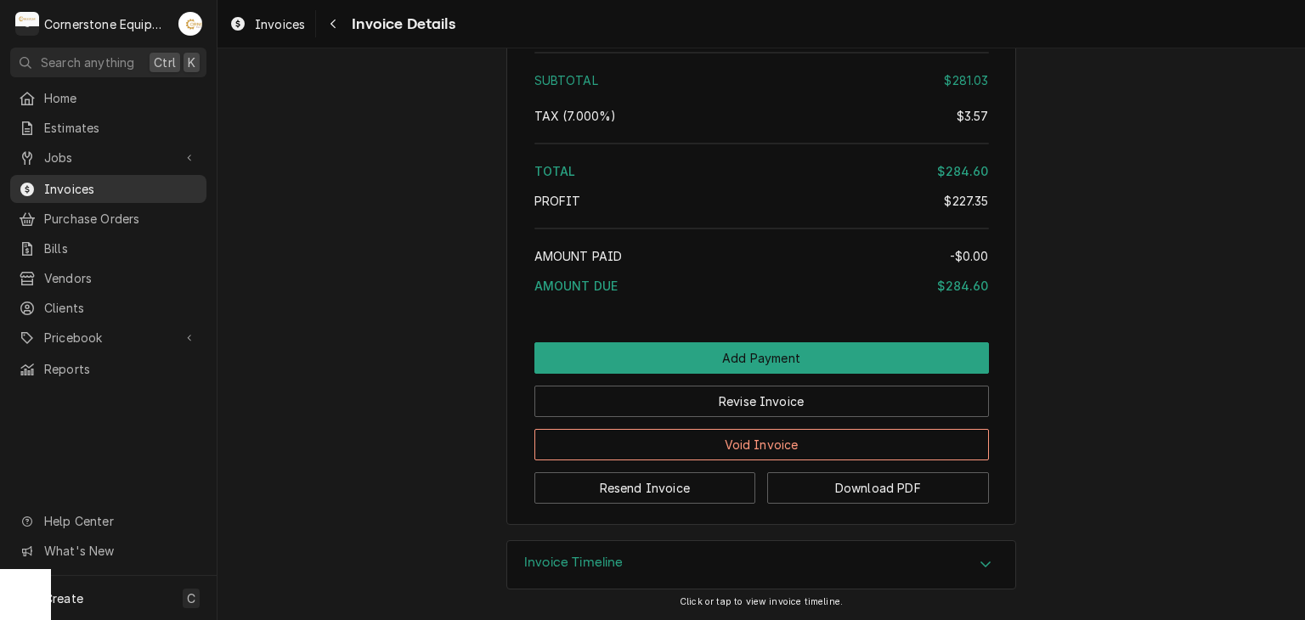
click at [66, 180] on span "Invoices" at bounding box center [121, 189] width 154 height 18
